Goal: Information Seeking & Learning: Learn about a topic

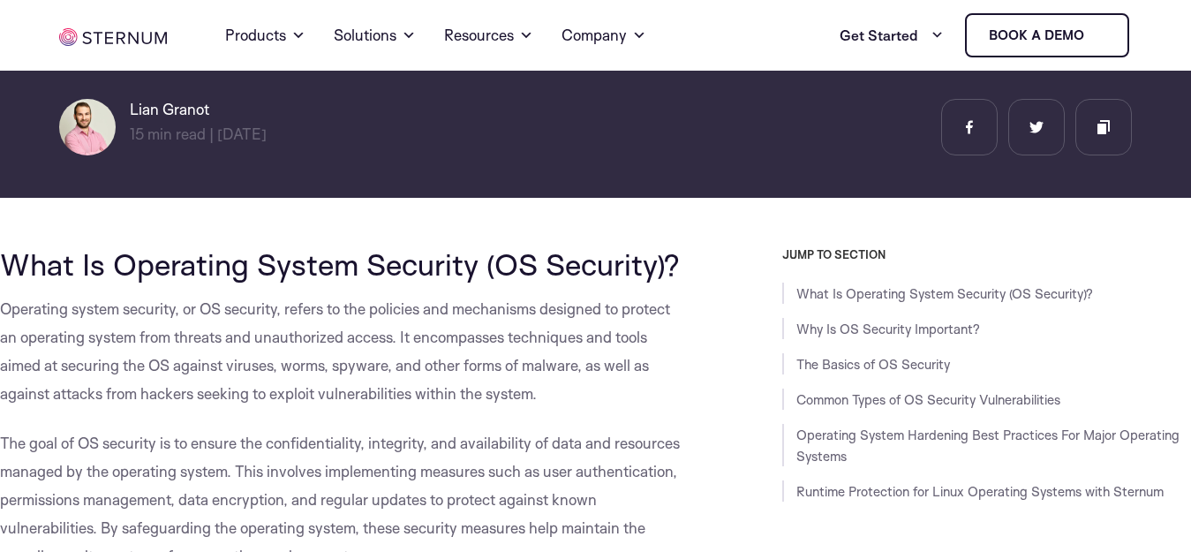
scroll to position [265, 0]
click at [81, 268] on span "What Is Operating System Security (OS Security)?" at bounding box center [340, 263] width 680 height 37
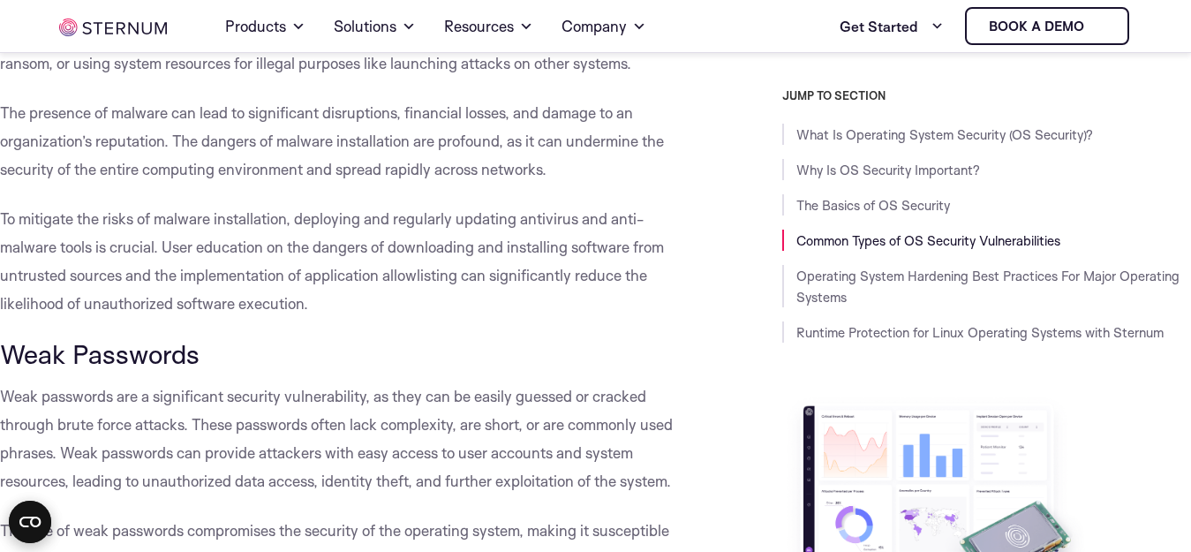
scroll to position [0, 0]
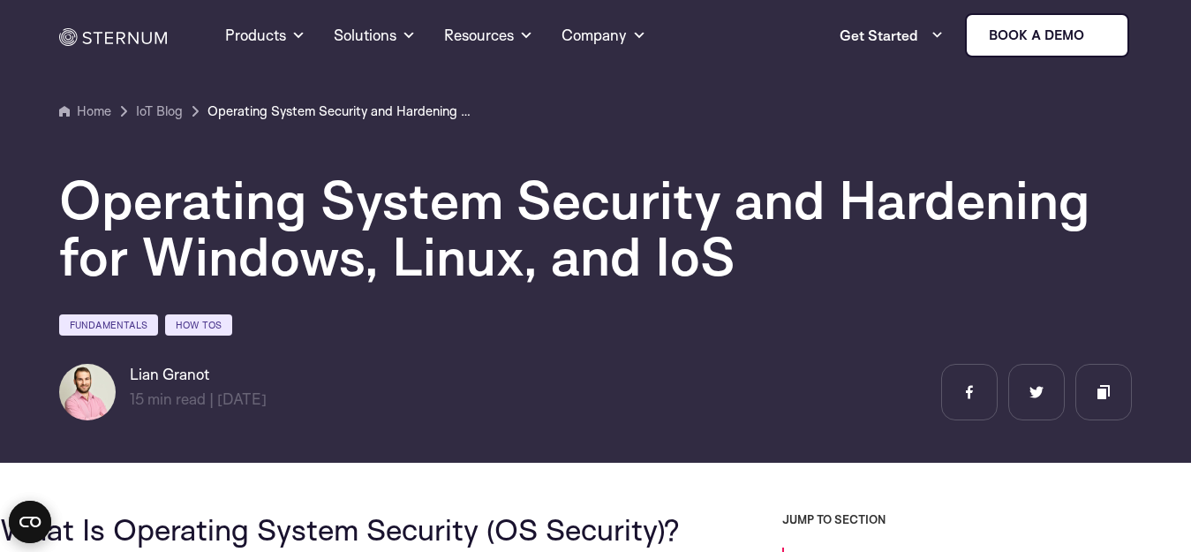
click at [199, 229] on h1 "Operating System Security and Hardening for Windows, Linux, and IoS" at bounding box center [588, 227] width 1059 height 113
click at [185, 211] on h1 "Operating System Security and Hardening for Windows, Linux, and IoS" at bounding box center [588, 227] width 1059 height 113
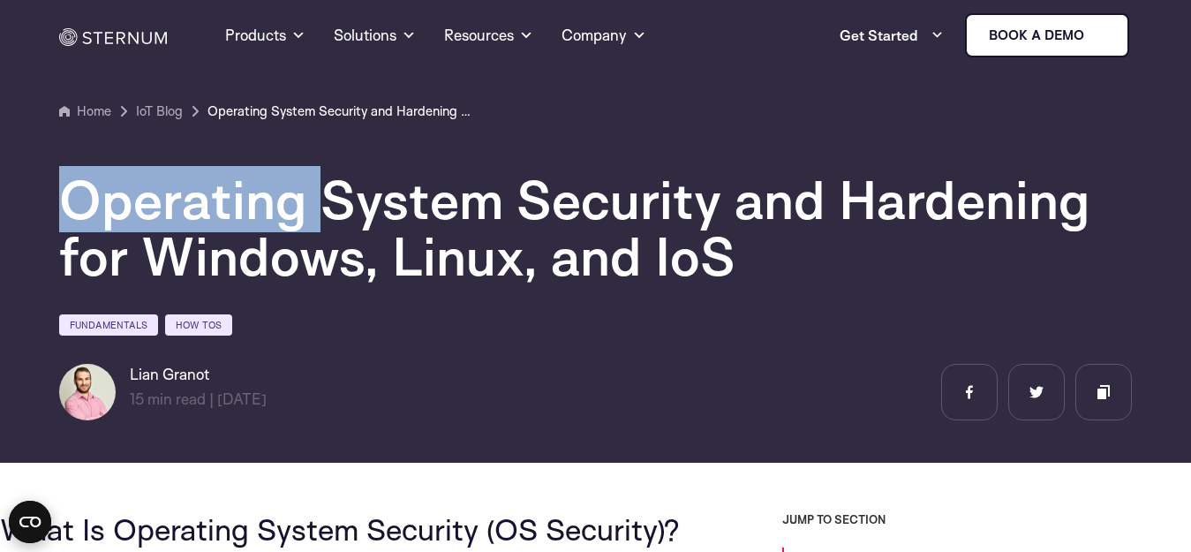
click at [185, 211] on h1 "Operating System Security and Hardening for Windows, Linux, and IoS" at bounding box center [588, 227] width 1059 height 113
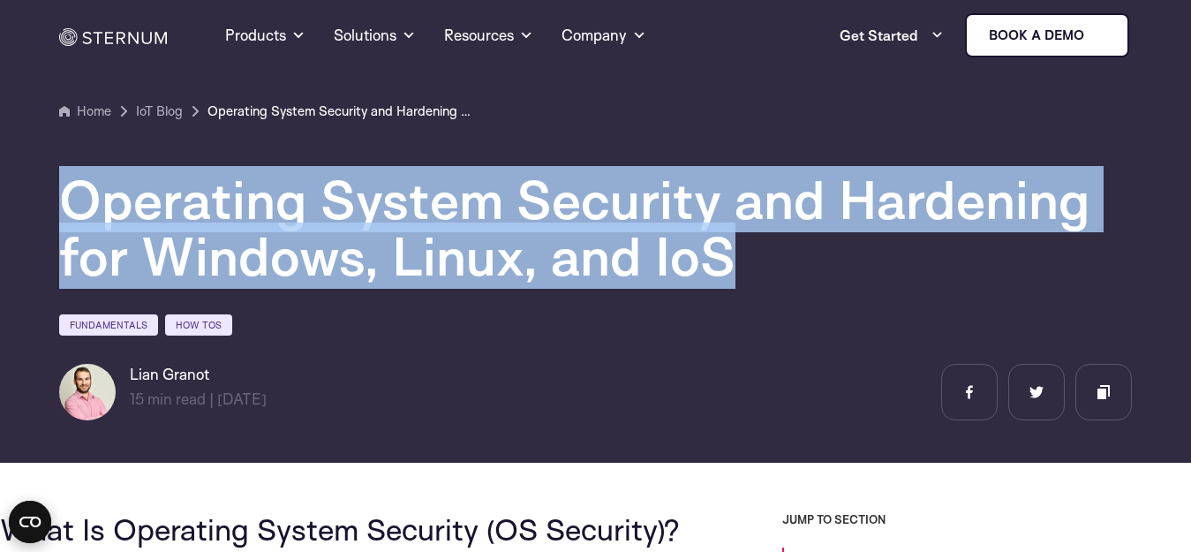
click at [185, 211] on h1 "Operating System Security and Hardening for Windows, Linux, and IoS" at bounding box center [588, 227] width 1059 height 113
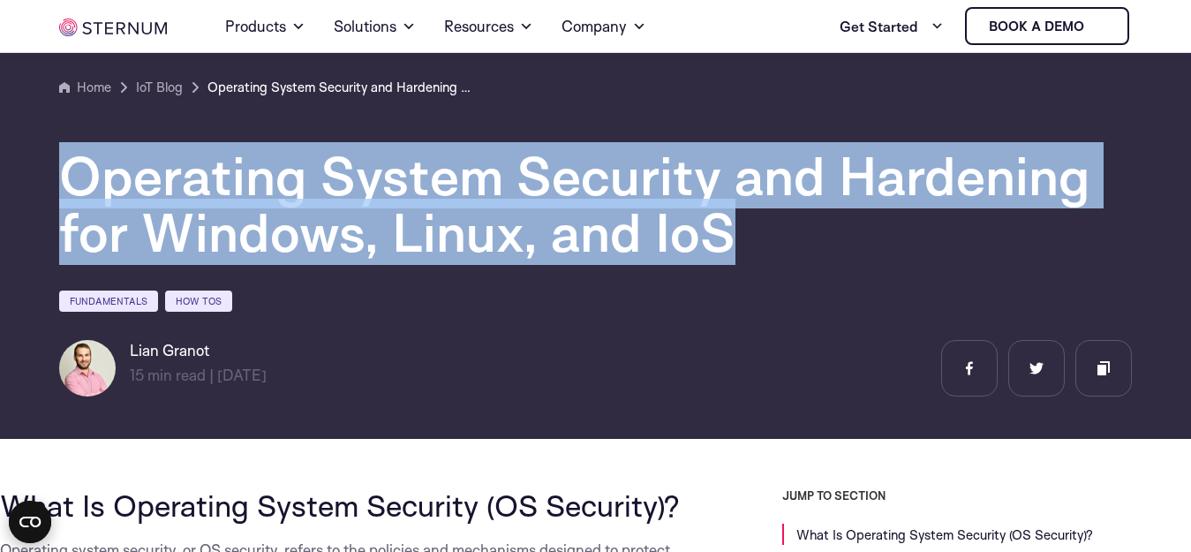
scroll to position [164, 0]
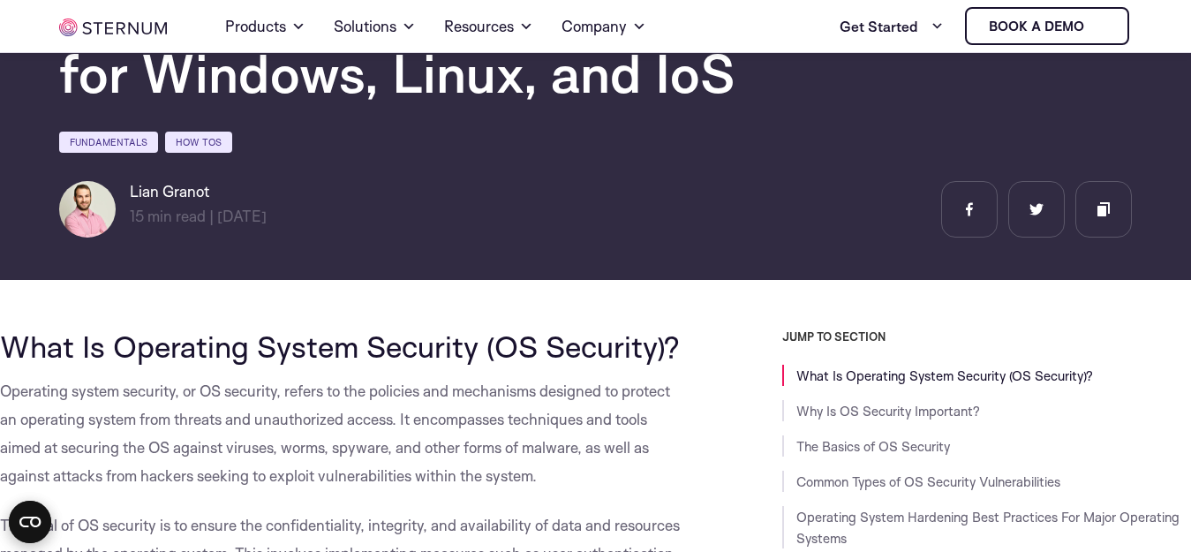
click at [126, 334] on span "What Is Operating System Security (OS Security)?" at bounding box center [340, 345] width 680 height 37
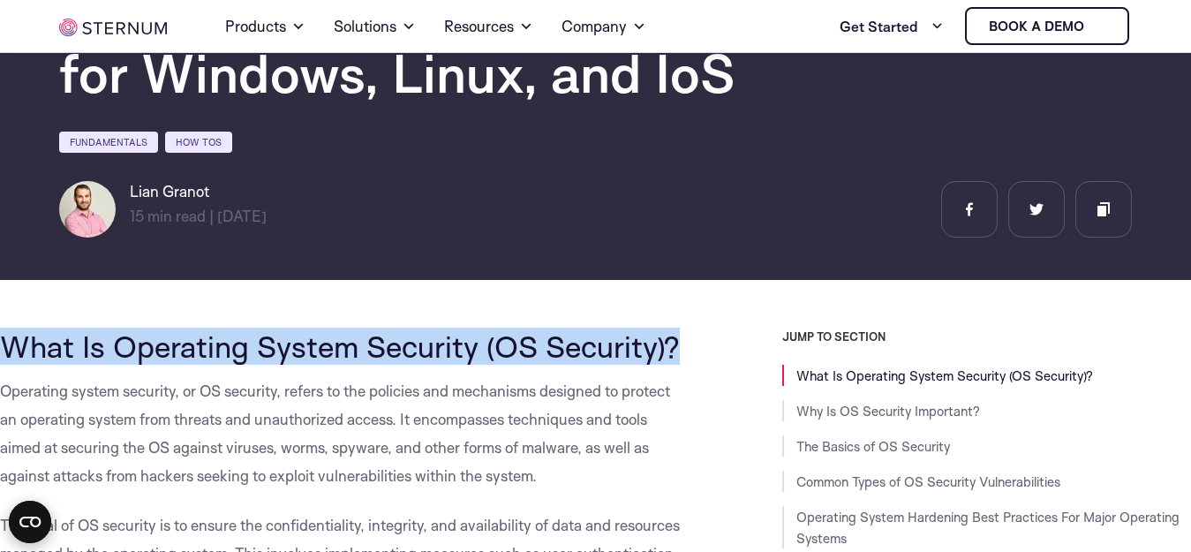
click at [126, 334] on span "What Is Operating System Security (OS Security)?" at bounding box center [340, 345] width 680 height 37
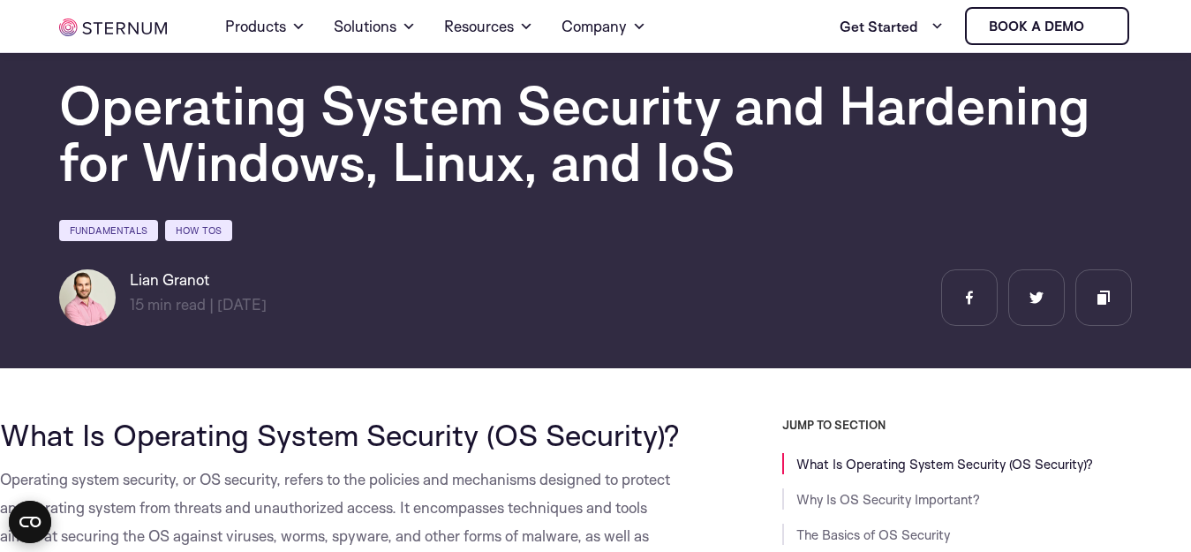
click at [214, 100] on h1 "Operating System Security and Hardening for Windows, Linux, and IoS" at bounding box center [588, 133] width 1059 height 113
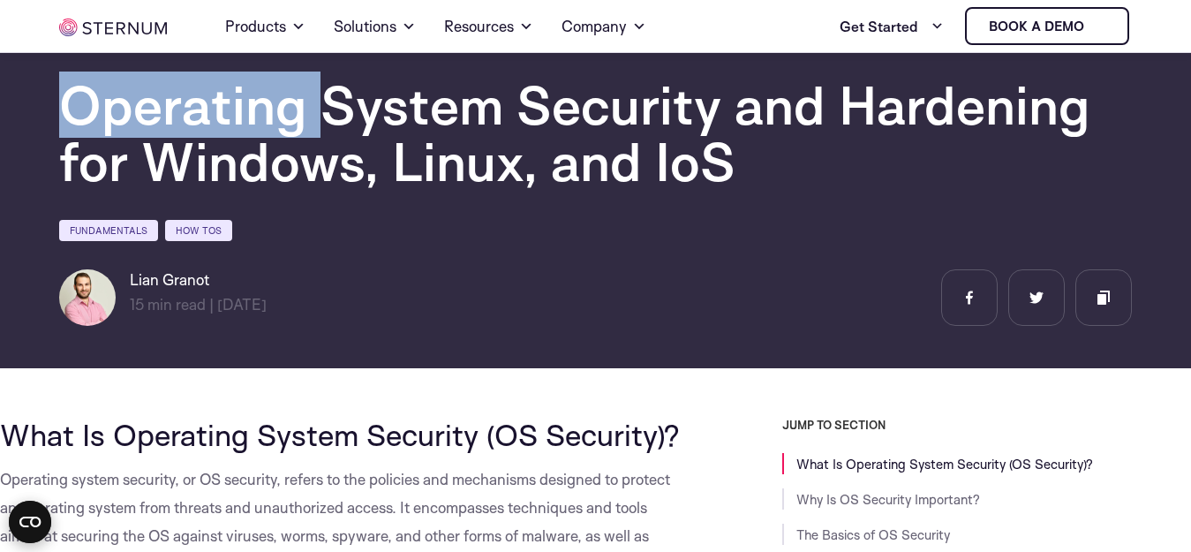
click at [214, 100] on h1 "Operating System Security and Hardening for Windows, Linux, and IoS" at bounding box center [588, 133] width 1059 height 113
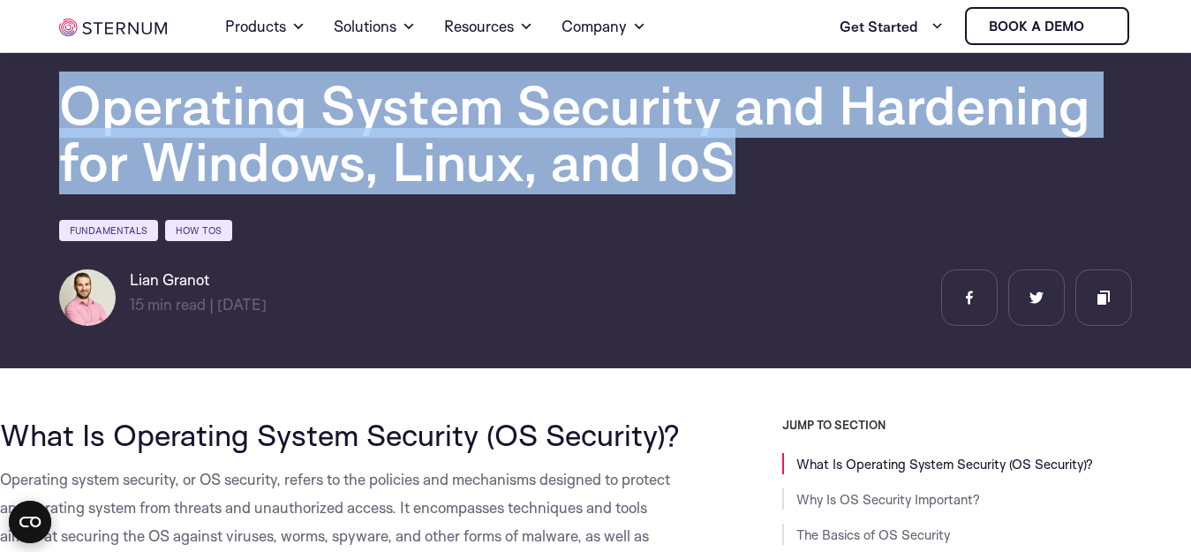
click at [214, 100] on h1 "Operating System Security and Hardening for Windows, Linux, and IoS" at bounding box center [588, 133] width 1059 height 113
copy div "Operating System Security and Hardening for Windows, Linux, and IoS"
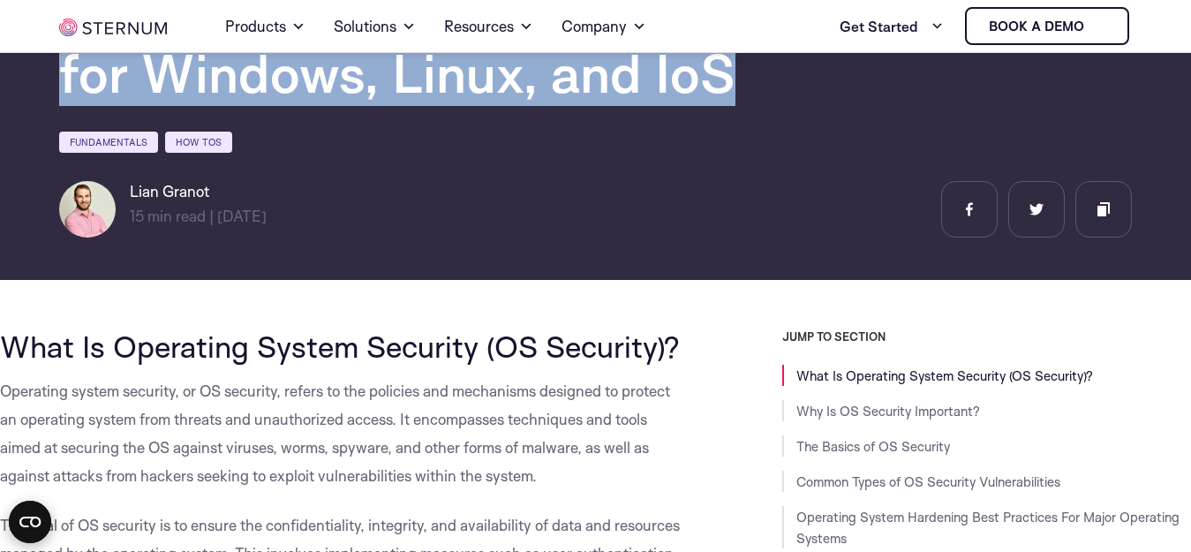
scroll to position [252, 0]
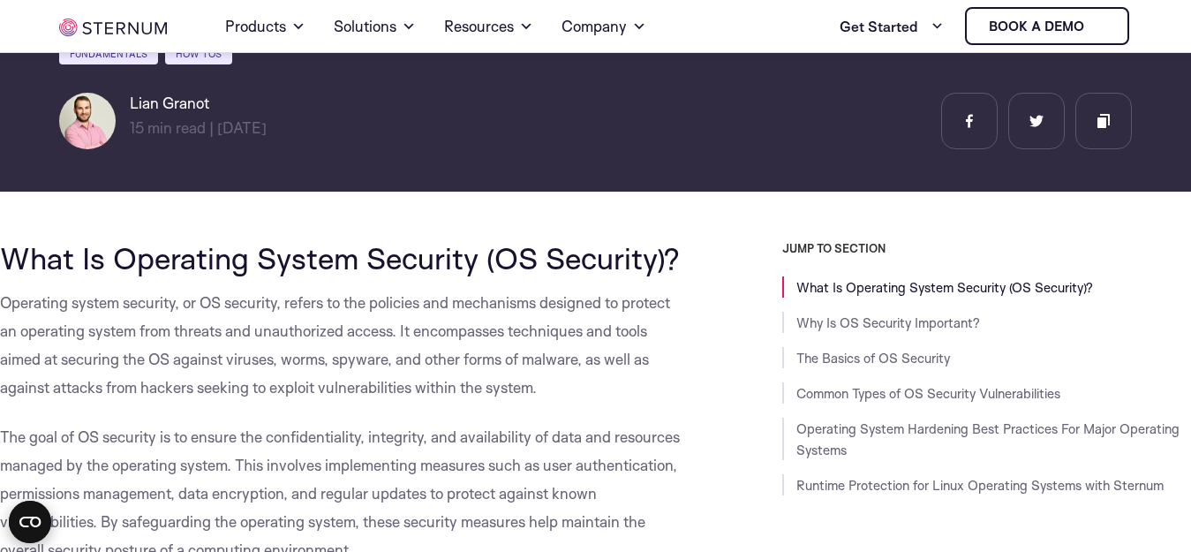
click at [96, 260] on span "What Is Operating System Security (OS Security)?" at bounding box center [340, 257] width 680 height 37
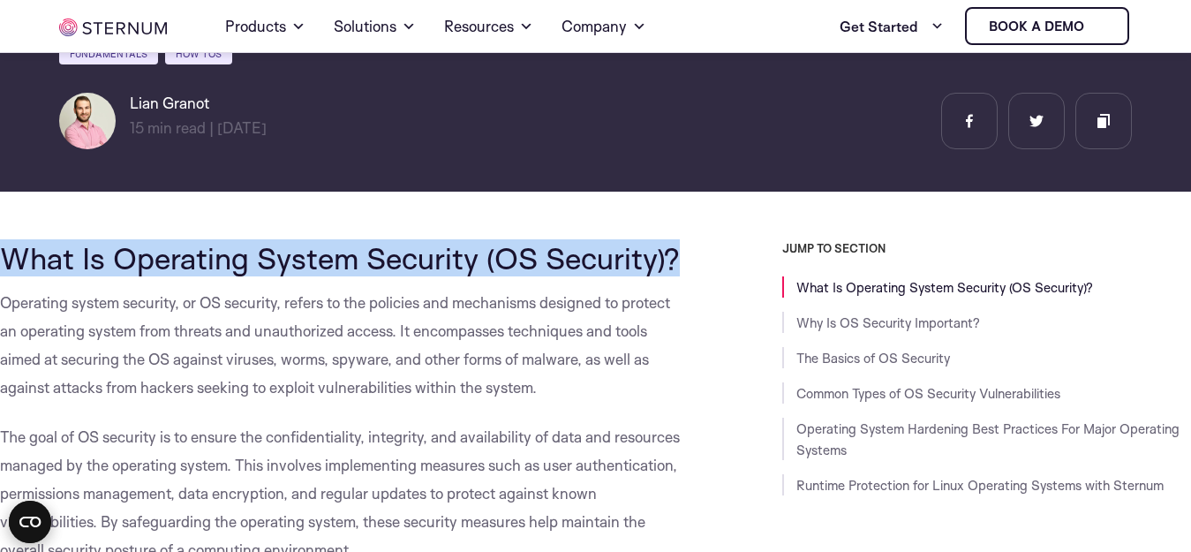
click at [96, 260] on span "What Is Operating System Security (OS Security)?" at bounding box center [340, 257] width 680 height 37
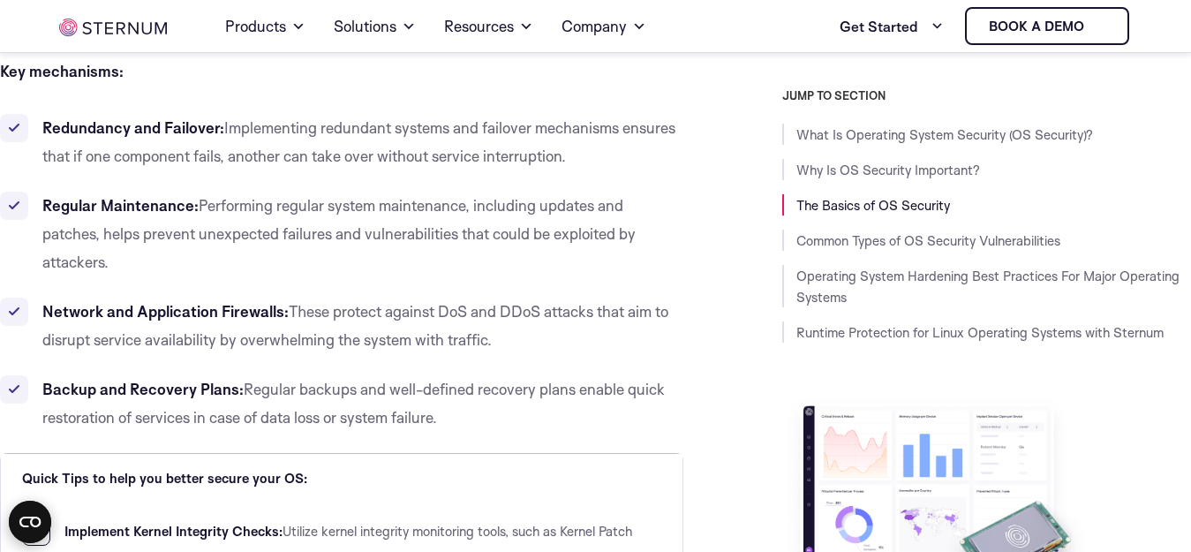
scroll to position [2547, 0]
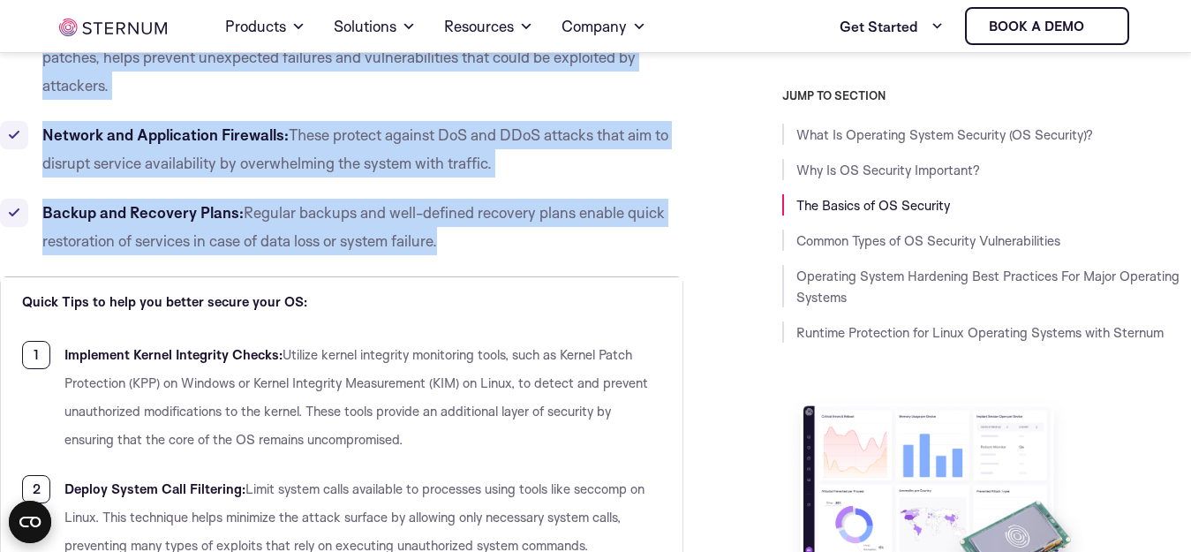
click at [500, 255] on li "Backup and Recovery Plans: Regular backups and well-defined recovery plans enab…" at bounding box center [341, 227] width 683 height 56
copy div "Lore Ip Dolorsita Consec Adipisci (EL Seddoeiu)? Temporinc utlabo etdolore, ma …"
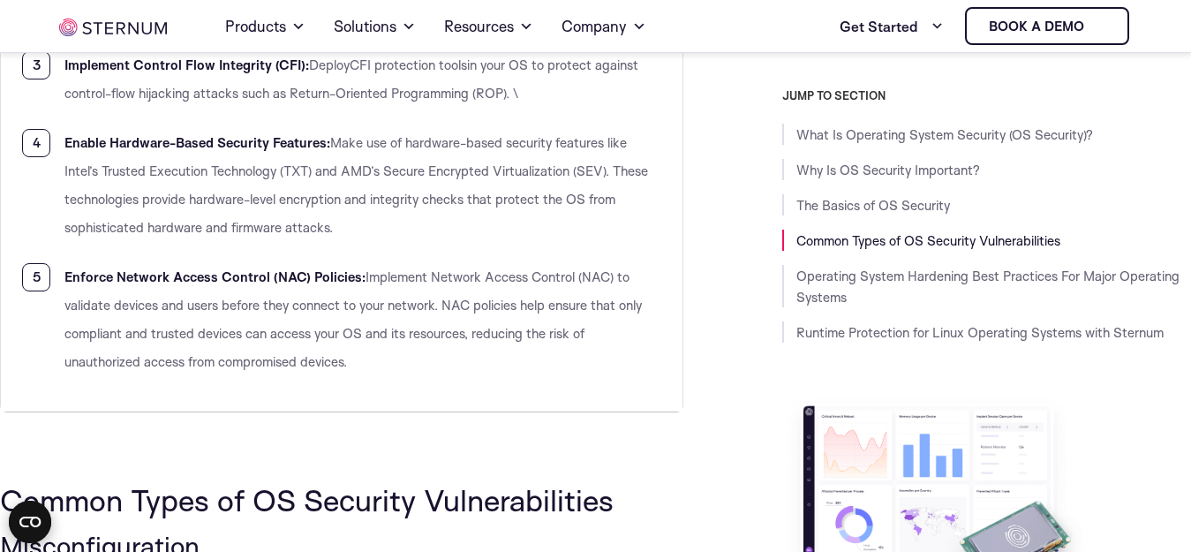
scroll to position [3254, 0]
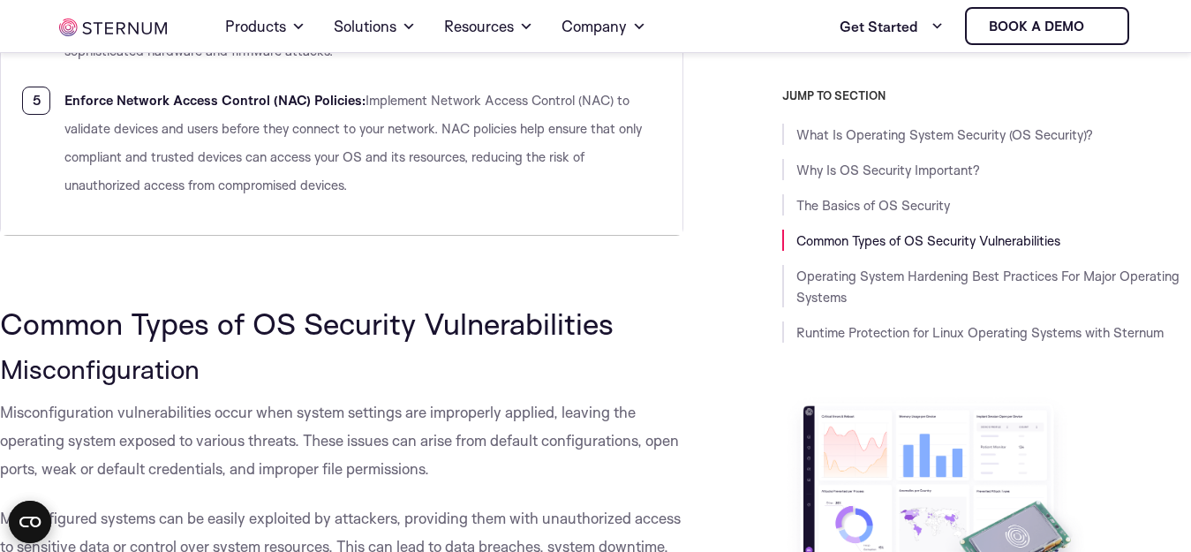
click at [162, 342] on span "Common Types of OS Security Vulnerabilities" at bounding box center [306, 323] width 613 height 37
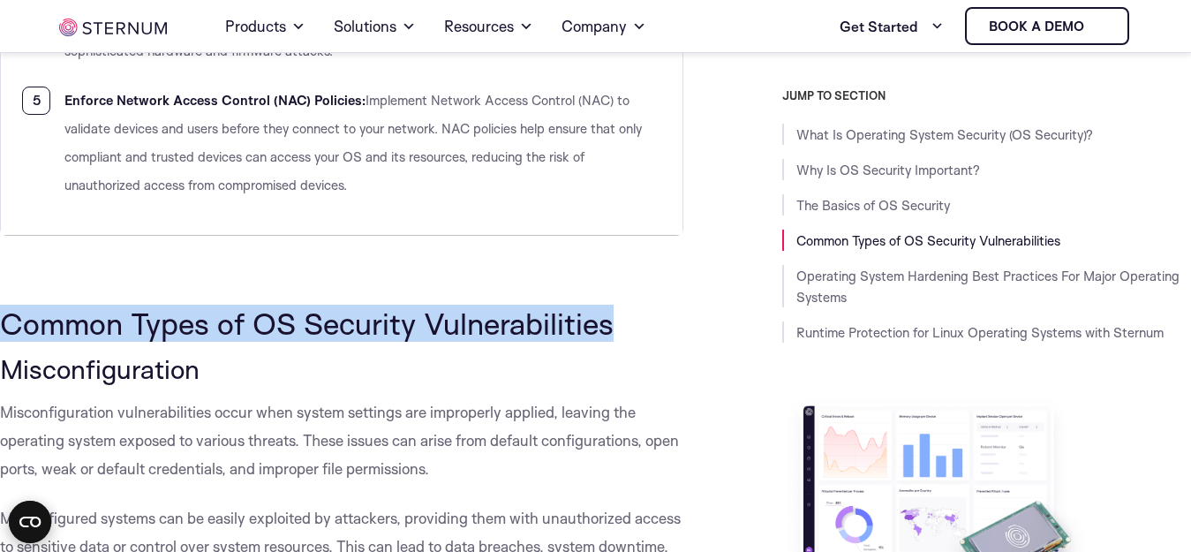
click at [162, 342] on span "Common Types of OS Security Vulnerabilities" at bounding box center [306, 323] width 613 height 37
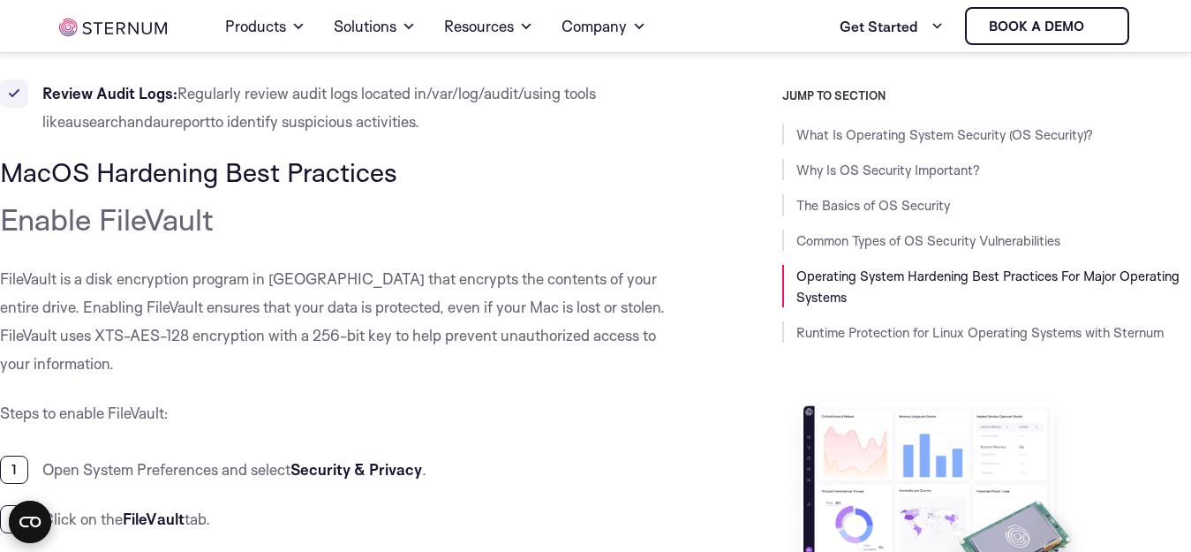
scroll to position [14023, 0]
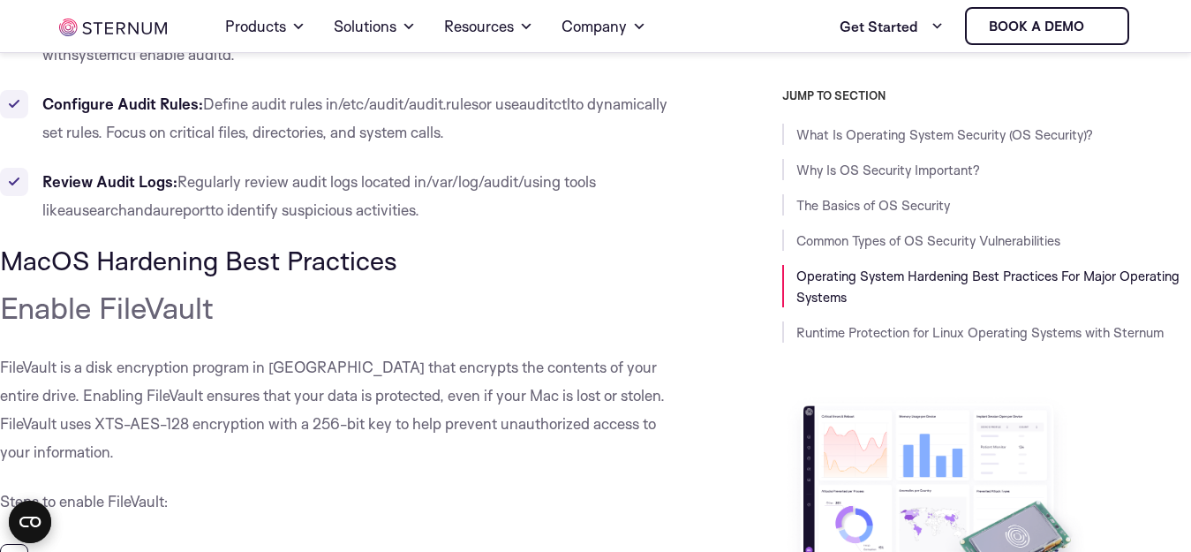
click at [427, 213] on li "Review Audit Logs: Regularly review audit logs located in /var/log/audit/ using…" at bounding box center [341, 196] width 683 height 56
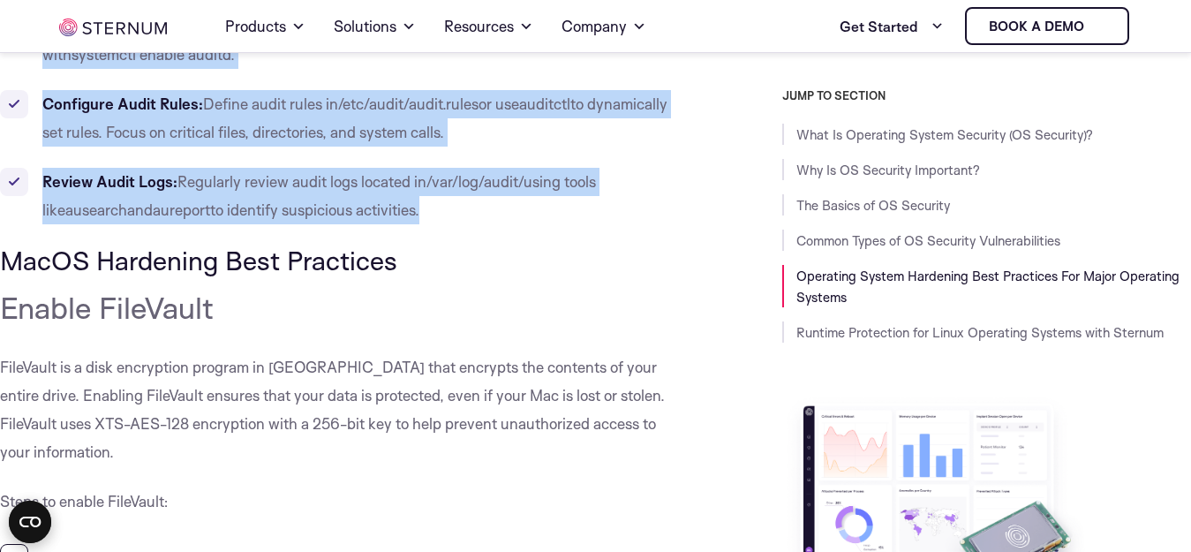
copy div "Loremi Dolor si AM Consecte Adipiscingelits Doeiusmodtempori Utlaboreetdolore m…"
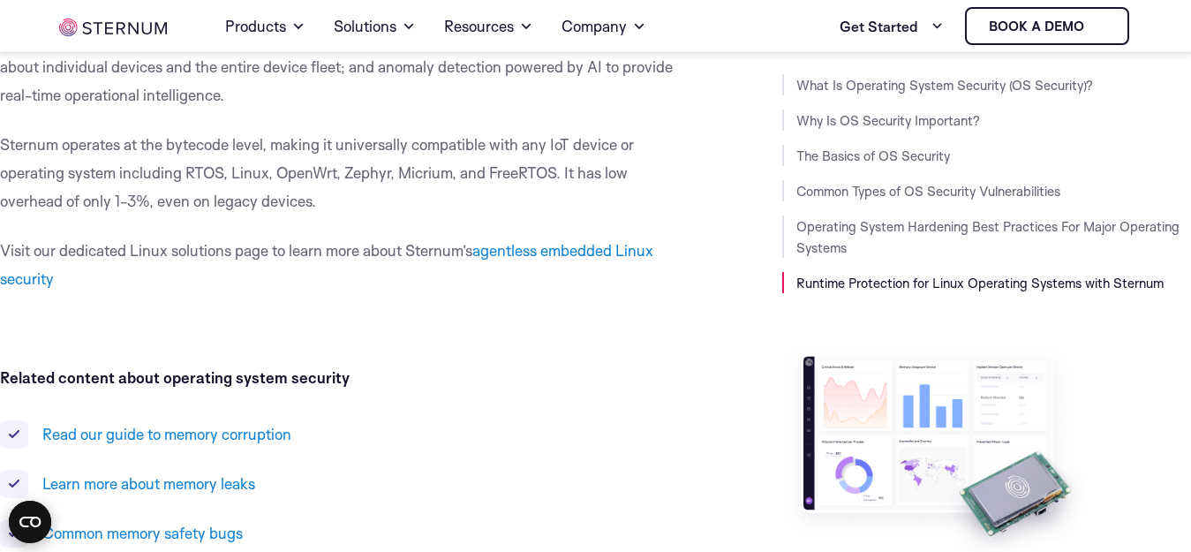
scroll to position [17112, 0]
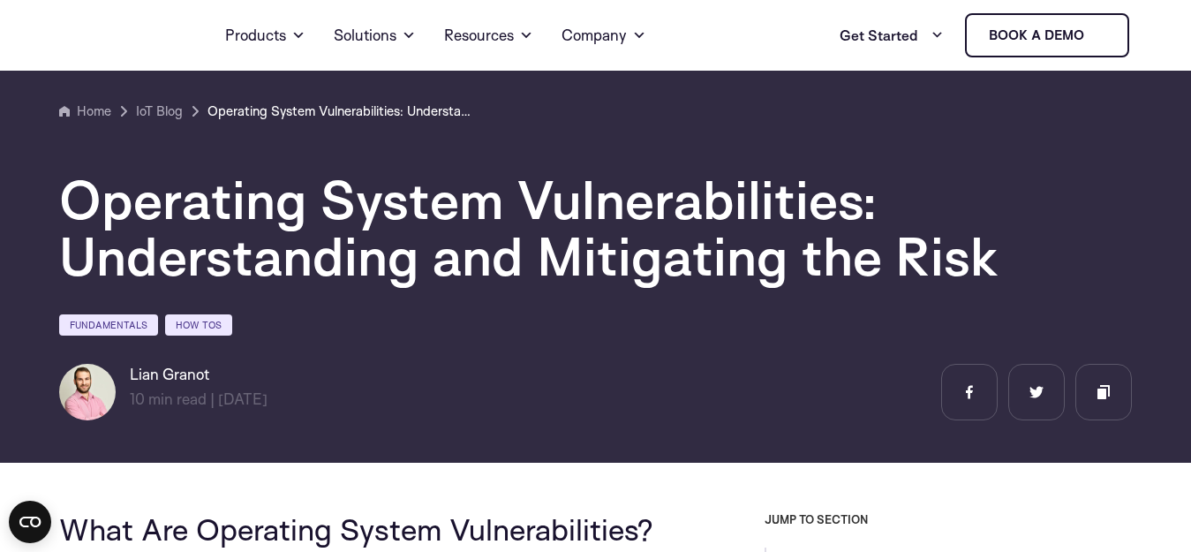
scroll to position [511, 0]
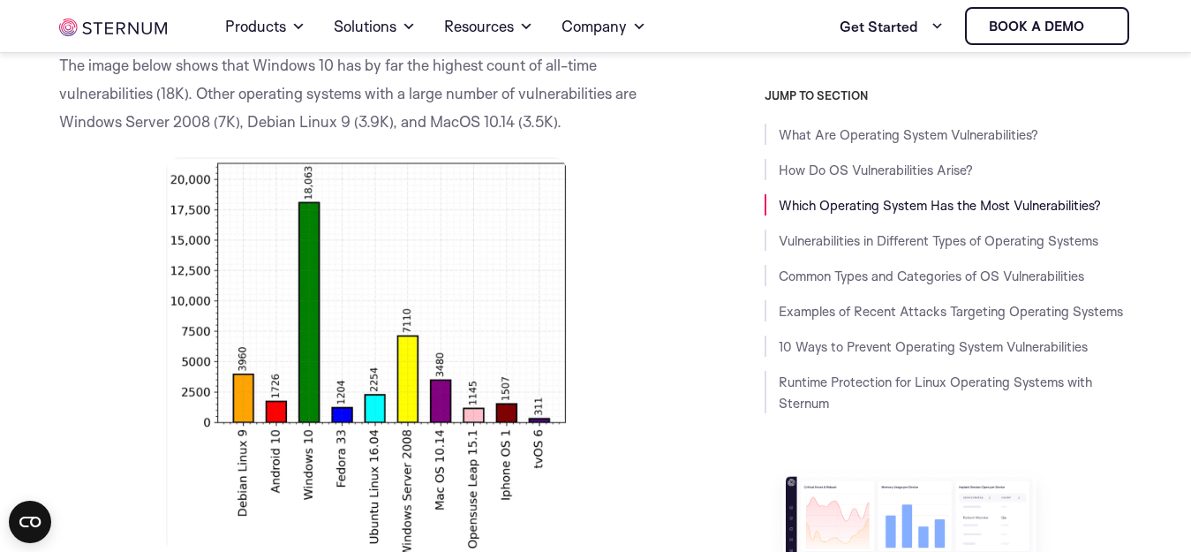
scroll to position [1306, 0]
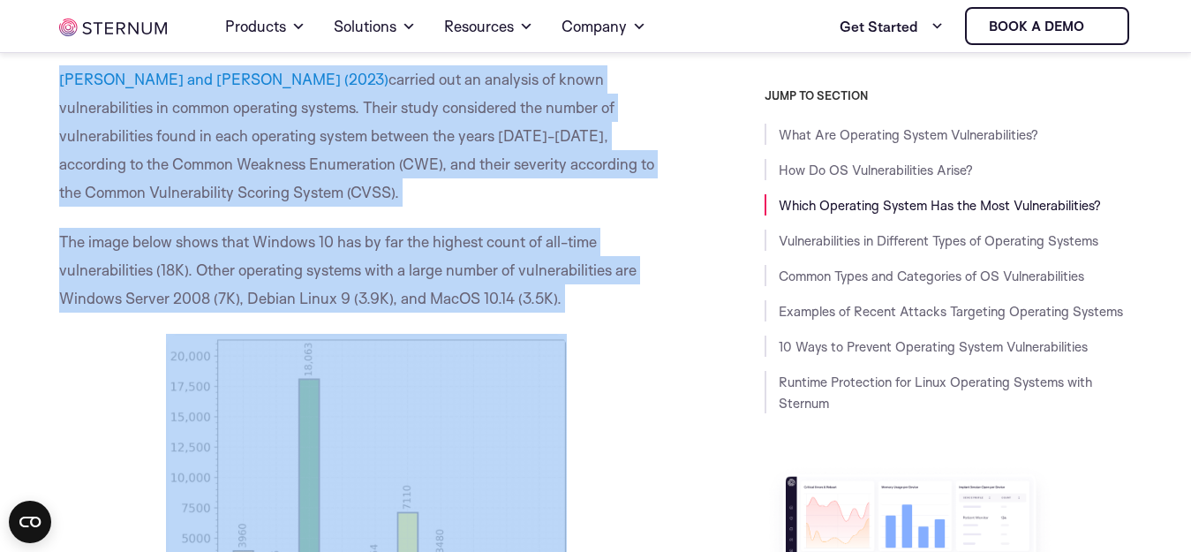
click at [274, 267] on span "The image below shows that Windows 10 has by far the highest count of all-time …" at bounding box center [347, 269] width 577 height 75
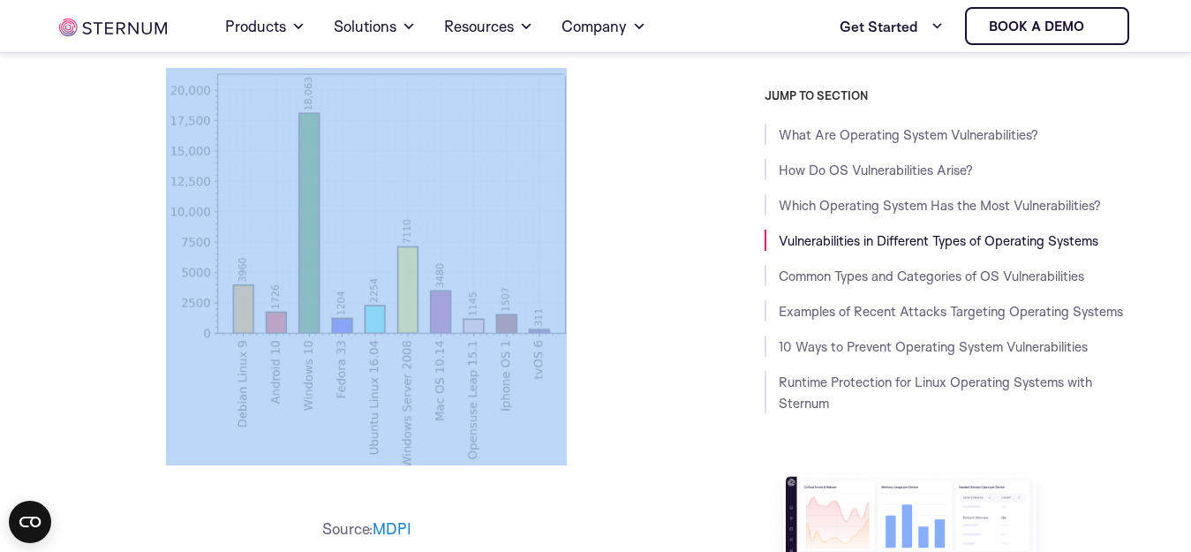
scroll to position [1747, 0]
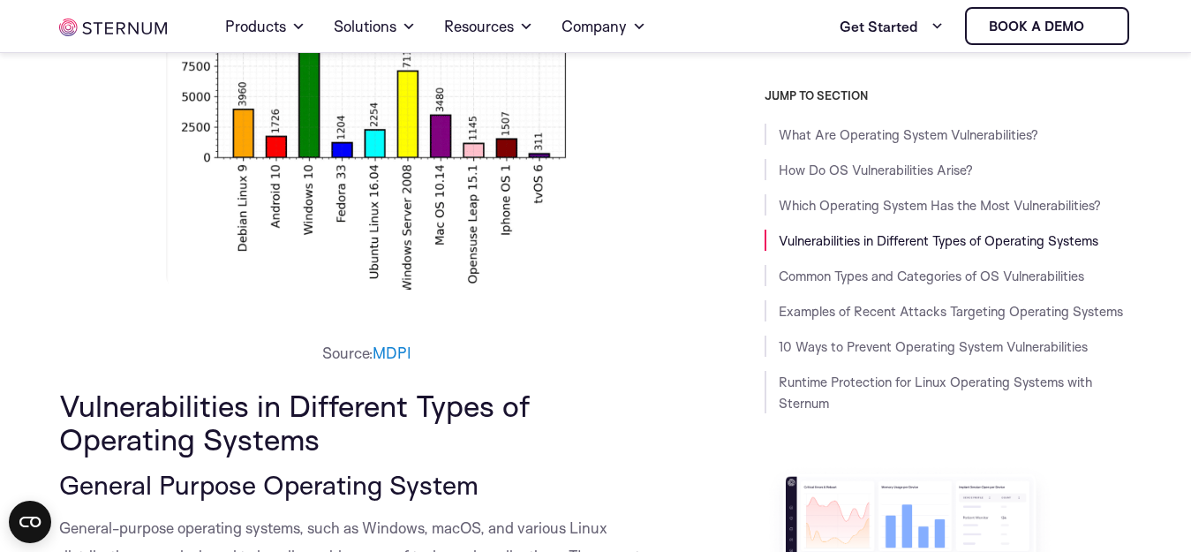
click at [277, 410] on span "Vulnerabilities in Different Types of Operating Systems" at bounding box center [294, 422] width 470 height 71
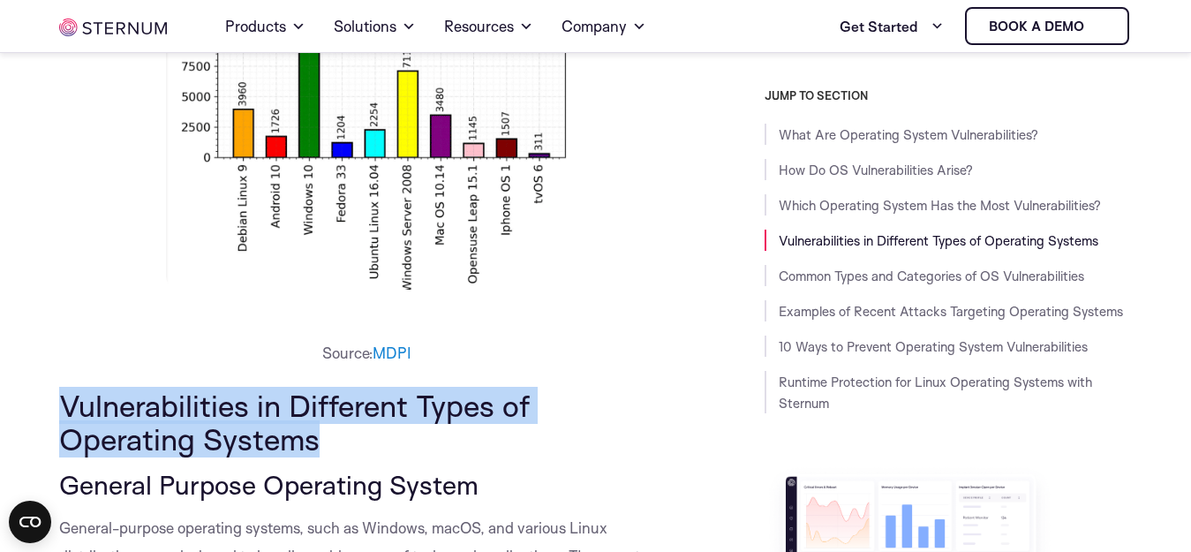
click at [277, 410] on span "Vulnerabilities in Different Types of Operating Systems" at bounding box center [294, 422] width 470 height 71
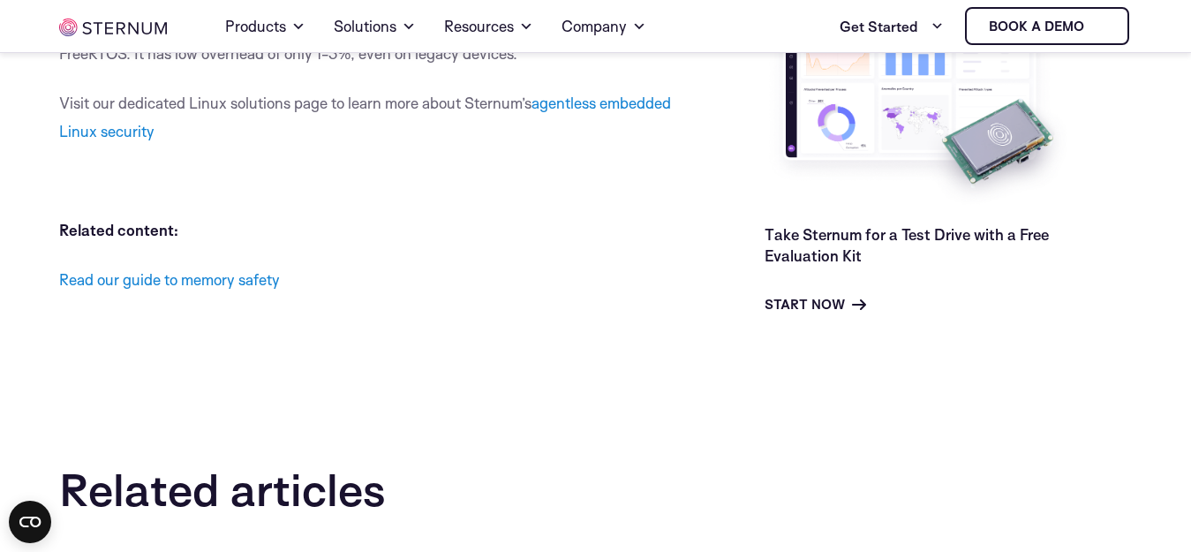
scroll to position [10750, 0]
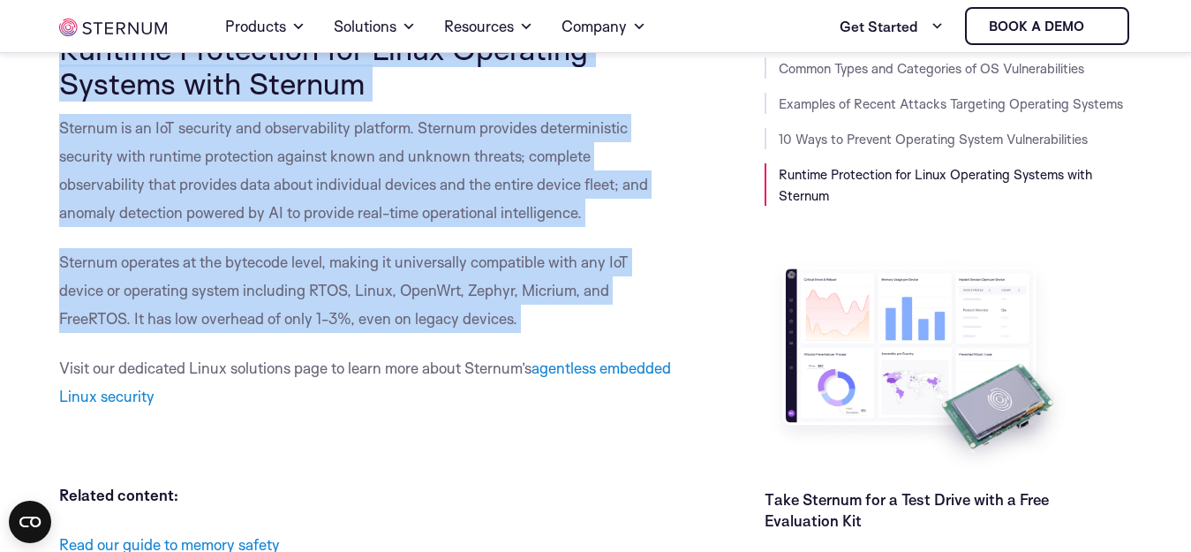
click at [290, 327] on span "Sternum operates at the bytecode level, making it universally compatible with a…" at bounding box center [343, 289] width 569 height 75
copy div "Vulnerabilities in Different Types of Operating Systems General Purpose Operati…"
